Goal: Navigation & Orientation: Find specific page/section

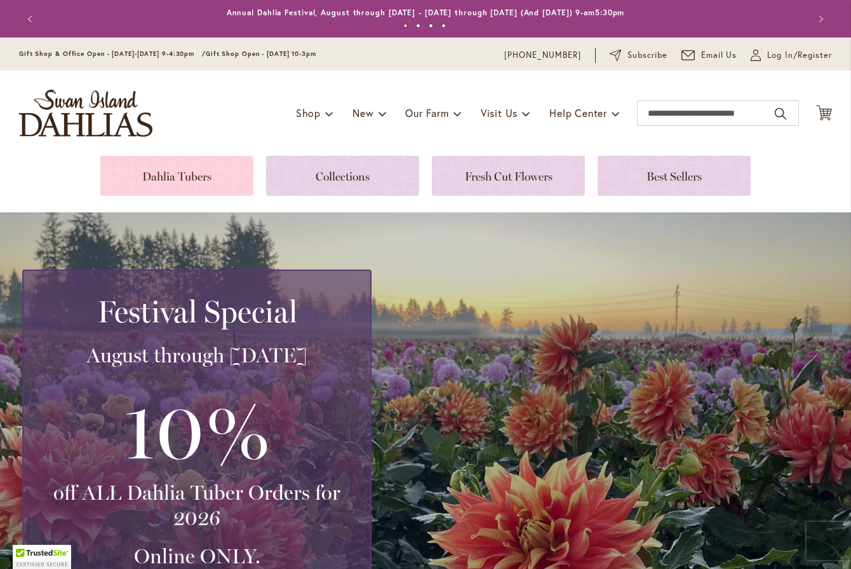
click at [208, 176] on link at bounding box center [176, 176] width 153 height 40
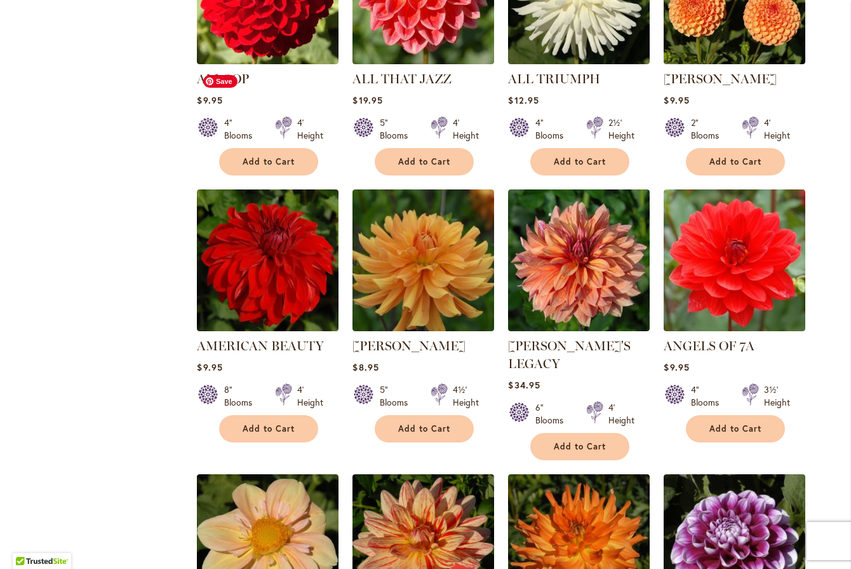
scroll to position [907, 0]
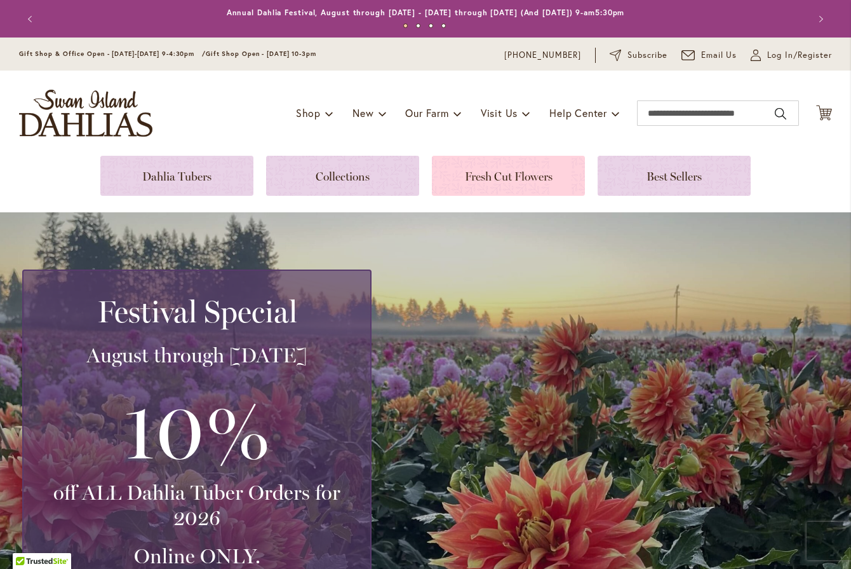
click at [522, 180] on link at bounding box center [508, 176] width 153 height 40
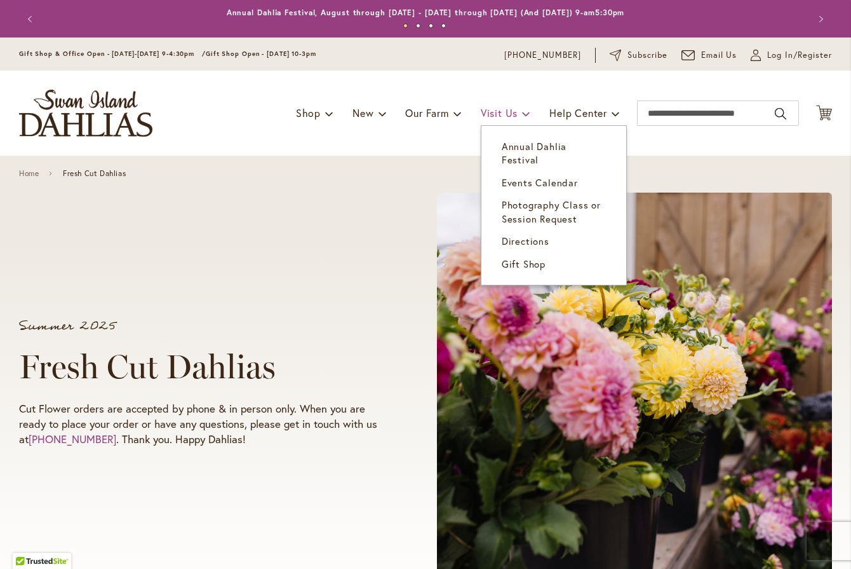
click at [497, 109] on span "Visit Us" at bounding box center [499, 112] width 37 height 13
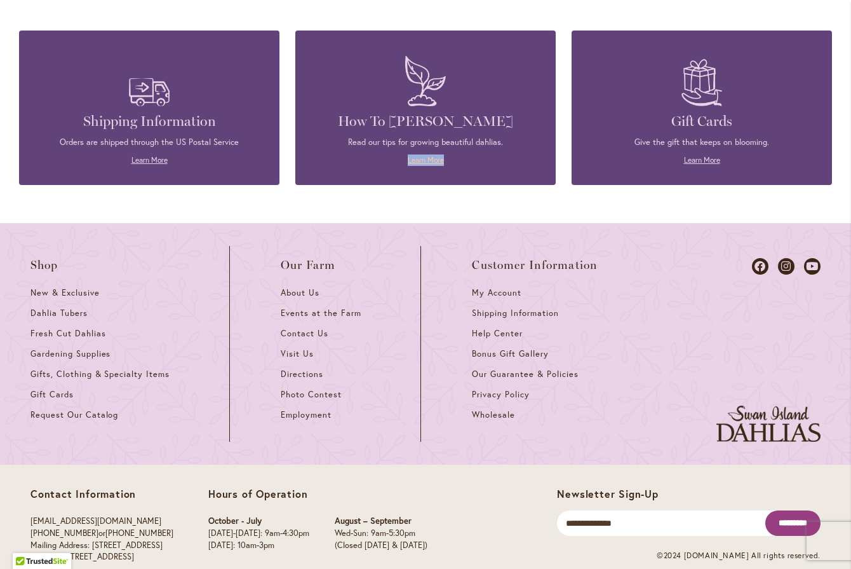
scroll to position [1196, 0]
